Goal: Task Accomplishment & Management: Manage account settings

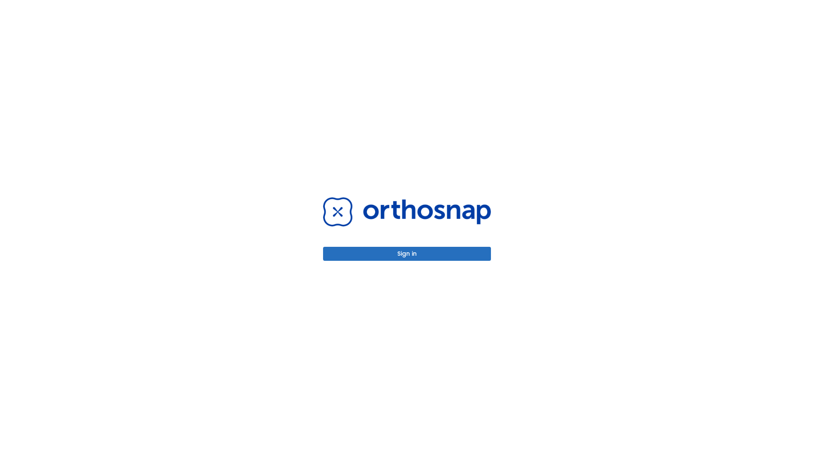
click at [407, 254] on button "Sign in" at bounding box center [407, 254] width 168 height 14
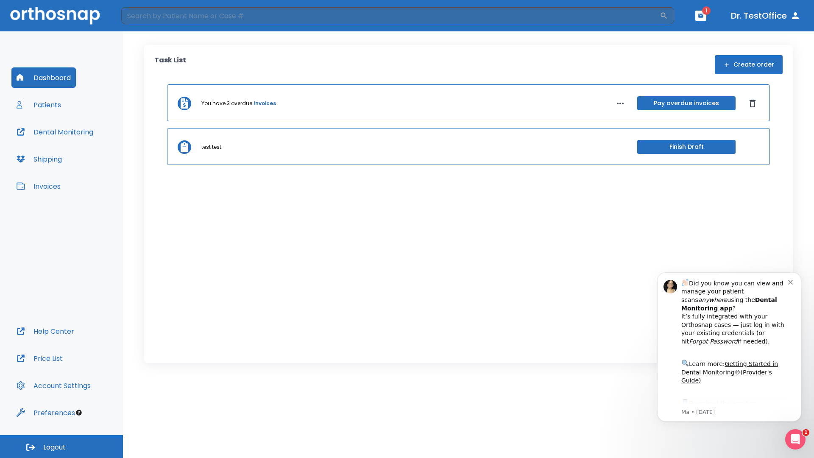
click at [61, 447] on span "Logout" at bounding box center [54, 447] width 22 height 9
